Goal: Transaction & Acquisition: Book appointment/travel/reservation

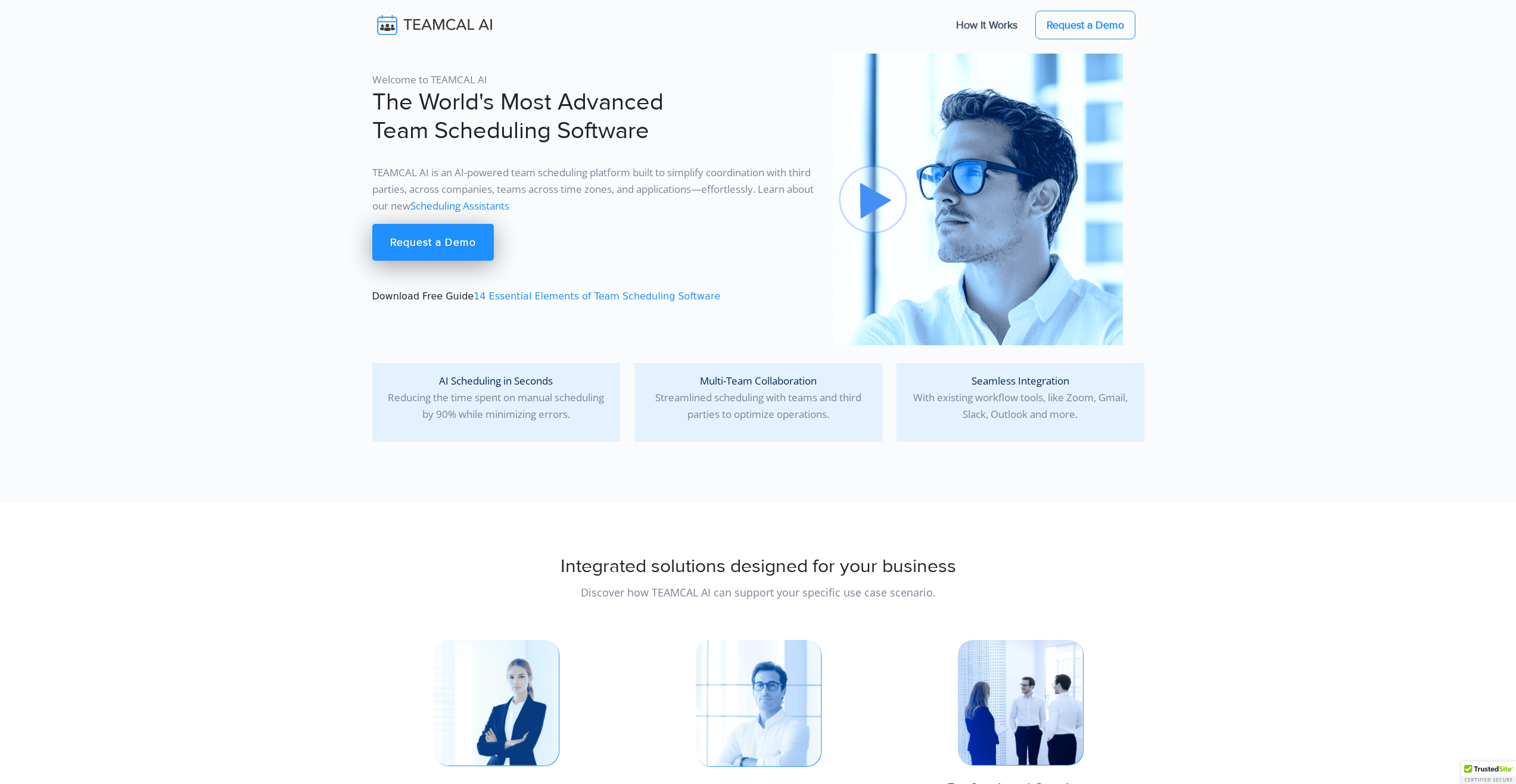
scroll to position [60, 0]
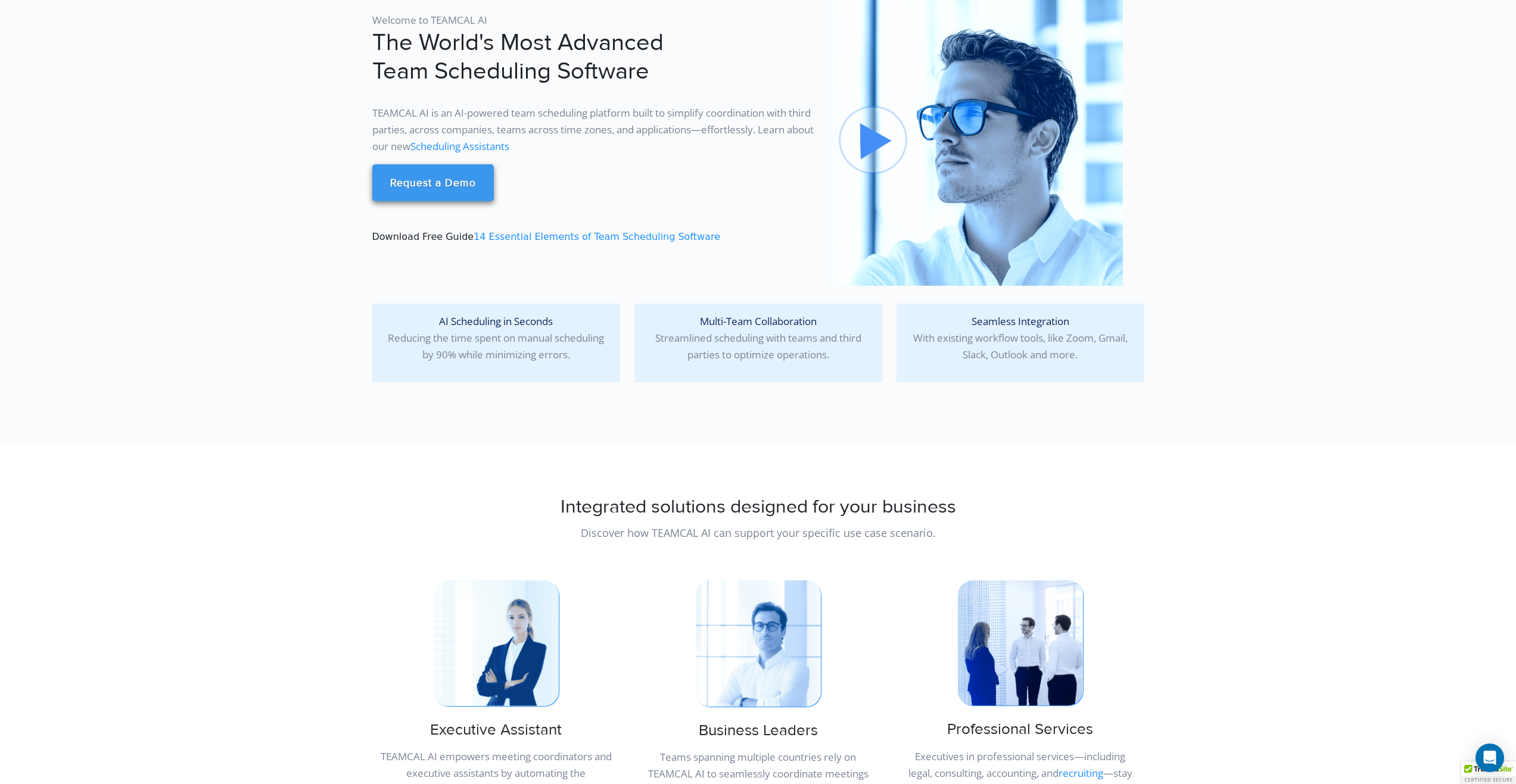
click at [423, 186] on link "Request a Demo" at bounding box center [433, 183] width 121 height 37
